Goal: Task Accomplishment & Management: Complete application form

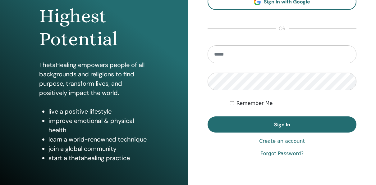
scroll to position [93, 0]
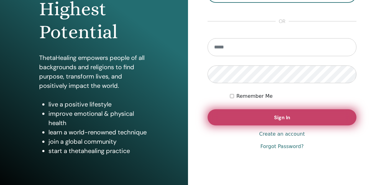
type input "**********"
click at [288, 115] on span "Sign In" at bounding box center [282, 117] width 16 height 7
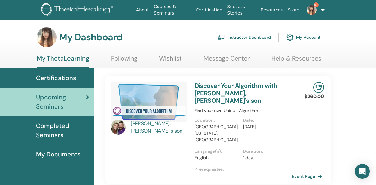
click at [257, 34] on link "Instructor Dashboard" at bounding box center [243, 37] width 53 height 14
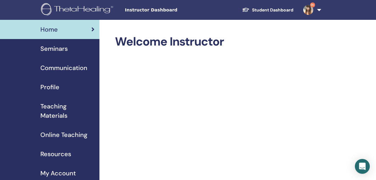
click at [64, 47] on span "Seminars" at bounding box center [53, 48] width 27 height 9
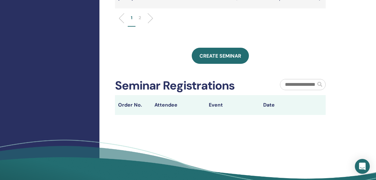
scroll to position [310, 0]
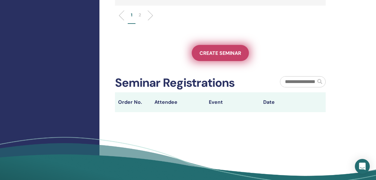
click at [211, 56] on span "Create seminar" at bounding box center [220, 53] width 42 height 7
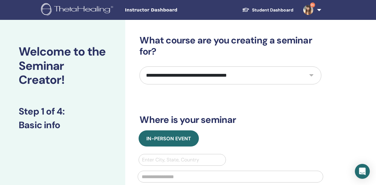
click at [308, 73] on select "**********" at bounding box center [230, 75] width 182 height 18
select select "*"
click at [139, 66] on select "**********" at bounding box center [230, 75] width 182 height 18
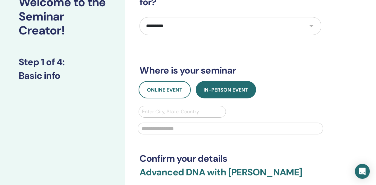
scroll to position [62, 0]
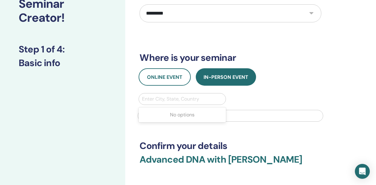
click at [166, 99] on div at bounding box center [182, 99] width 80 height 9
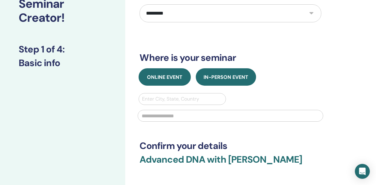
click at [164, 79] on span "Online Event" at bounding box center [164, 77] width 35 height 7
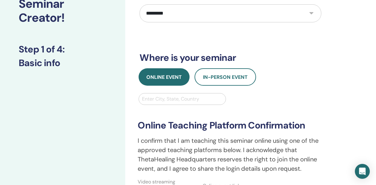
click at [167, 98] on div at bounding box center [182, 99] width 80 height 9
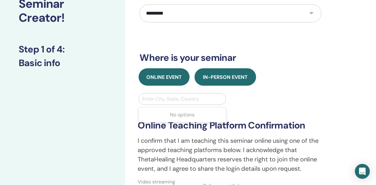
click at [212, 79] on span "In-Person Event" at bounding box center [225, 77] width 45 height 7
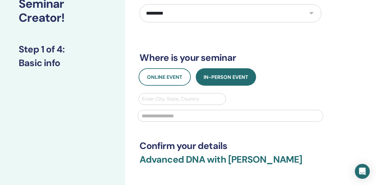
click at [157, 96] on div at bounding box center [182, 99] width 80 height 9
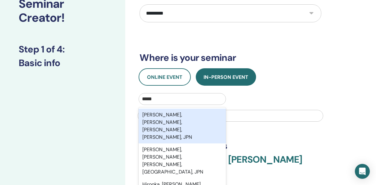
type input "*****"
click at [106, 107] on div "Welcome to the Seminar Creator! Step 1 of 4 : Basic info" at bounding box center [62, 125] width 125 height 334
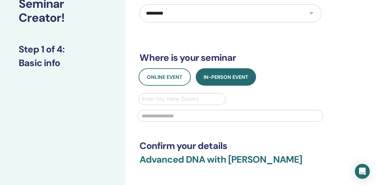
click at [167, 97] on div at bounding box center [182, 99] width 80 height 9
type input "*****"
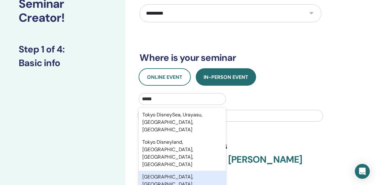
click at [167, 171] on div "[GEOGRAPHIC_DATA], [GEOGRAPHIC_DATA]" at bounding box center [181, 181] width 87 height 20
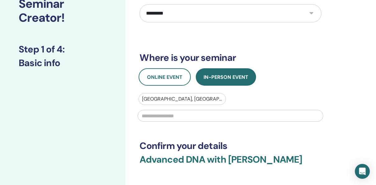
click at [153, 116] on input "text" at bounding box center [230, 116] width 185 height 12
type input "*****"
click at [317, 78] on div "**********" at bounding box center [250, 125] width 250 height 334
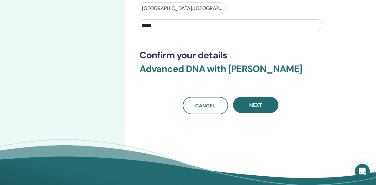
scroll to position [155, 0]
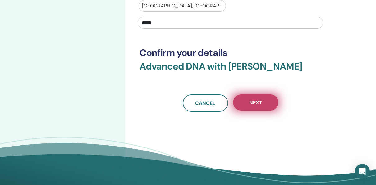
click at [266, 101] on button "Next" at bounding box center [255, 102] width 45 height 16
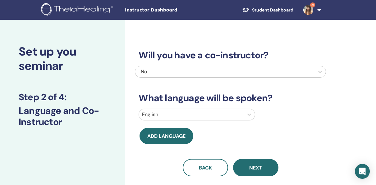
scroll to position [0, 0]
click at [245, 112] on div at bounding box center [248, 114] width 11 height 11
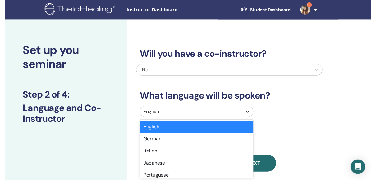
scroll to position [34, 0]
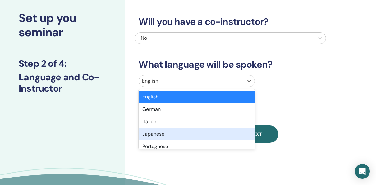
click at [205, 135] on div "Japanese" at bounding box center [196, 134] width 116 height 12
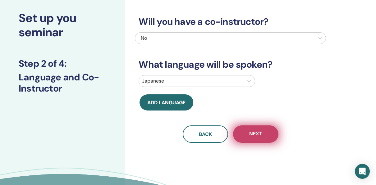
click at [270, 132] on button "Next" at bounding box center [255, 133] width 45 height 17
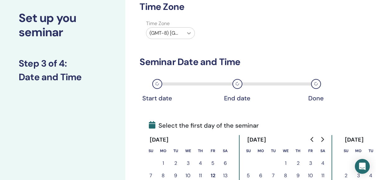
click at [186, 35] on icon at bounding box center [189, 33] width 6 height 6
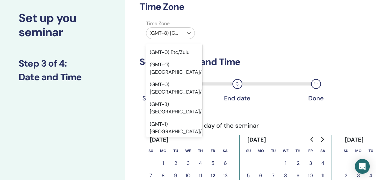
scroll to position [714, 0]
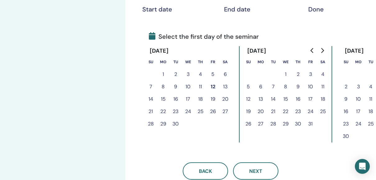
scroll to position [127, 0]
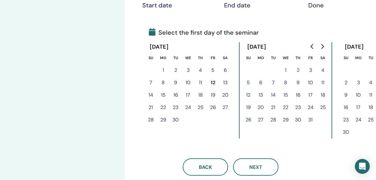
click at [188, 86] on button "10" at bounding box center [188, 83] width 12 height 12
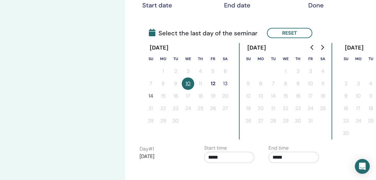
click at [213, 83] on button "12" at bounding box center [212, 84] width 12 height 12
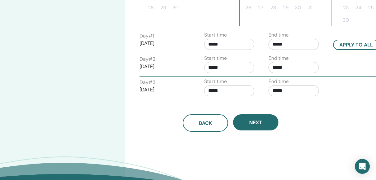
scroll to position [251, 0]
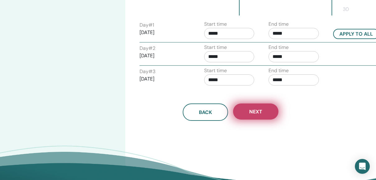
click at [251, 112] on span "Next" at bounding box center [255, 112] width 13 height 7
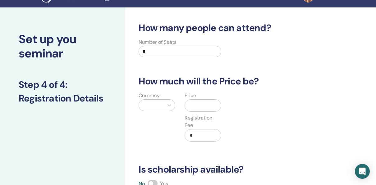
scroll to position [2, 0]
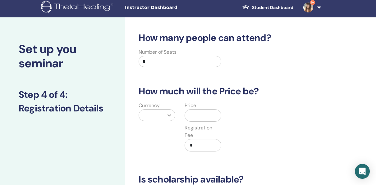
click at [167, 115] on icon at bounding box center [169, 115] width 6 height 6
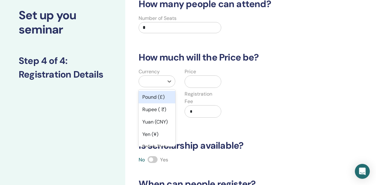
scroll to position [93, 0]
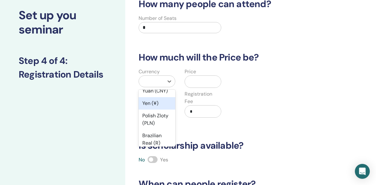
click at [162, 110] on div "Yen (¥)" at bounding box center [156, 103] width 37 height 12
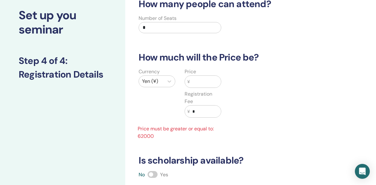
click at [201, 83] on input "text" at bounding box center [205, 82] width 31 height 12
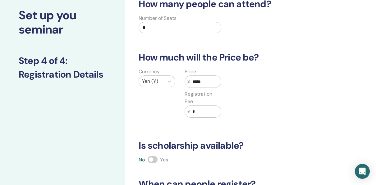
type input "*****"
click at [265, 120] on div "Currency Yen (¥) Price ¥ ***** Registration Fee ¥ *" at bounding box center [225, 96] width 191 height 57
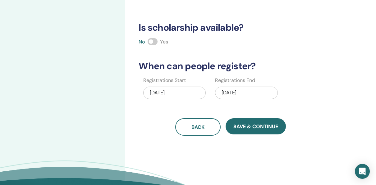
scroll to position [160, 0]
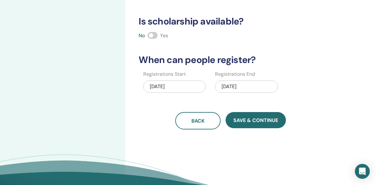
click at [264, 118] on span "Save & Continue" at bounding box center [255, 120] width 45 height 7
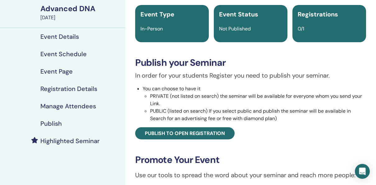
scroll to position [62, 0]
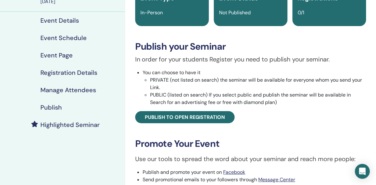
click at [57, 106] on h4 "Publish" at bounding box center [50, 107] width 21 height 7
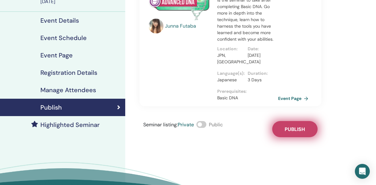
click at [291, 126] on span "Publish" at bounding box center [294, 129] width 20 height 7
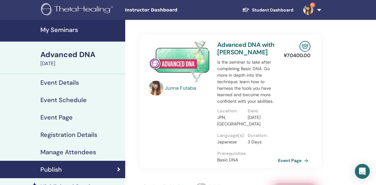
click at [79, 56] on div "Advanced DNA" at bounding box center [80, 54] width 81 height 11
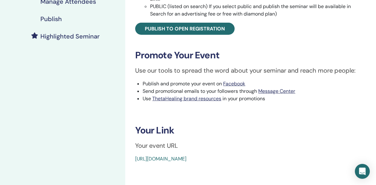
scroll to position [186, 0]
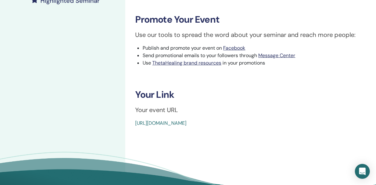
drag, startPoint x: 270, startPoint y: 124, endPoint x: 144, endPoint y: 127, distance: 126.7
click at [144, 127] on div "https://www.thetahealing.com/seminar-377251-details.html" at bounding box center [231, 123] width 192 height 7
drag, startPoint x: 144, startPoint y: 127, endPoint x: 233, endPoint y: 123, distance: 89.2
click at [186, 123] on link "https://www.thetahealing.com/seminar-377251-details.html" at bounding box center [160, 123] width 51 height 7
